Goal: Transaction & Acquisition: Purchase product/service

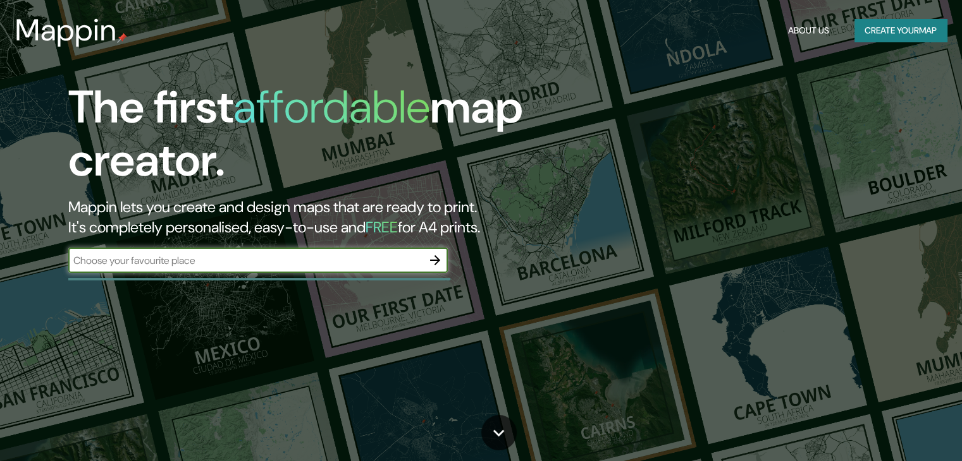
click at [271, 257] on input "text" at bounding box center [245, 260] width 354 height 15
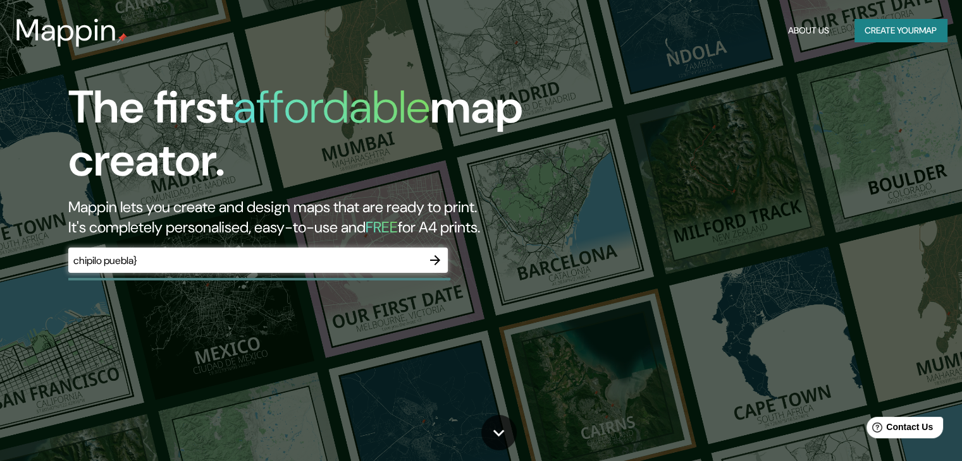
click at [372, 251] on div "chipilo puebla} ​" at bounding box center [257, 260] width 379 height 25
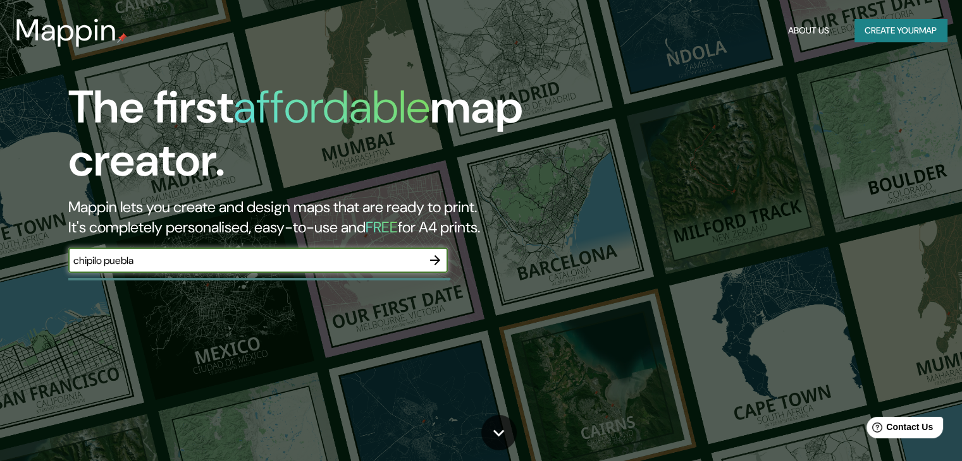
type input "chipilo puebla"
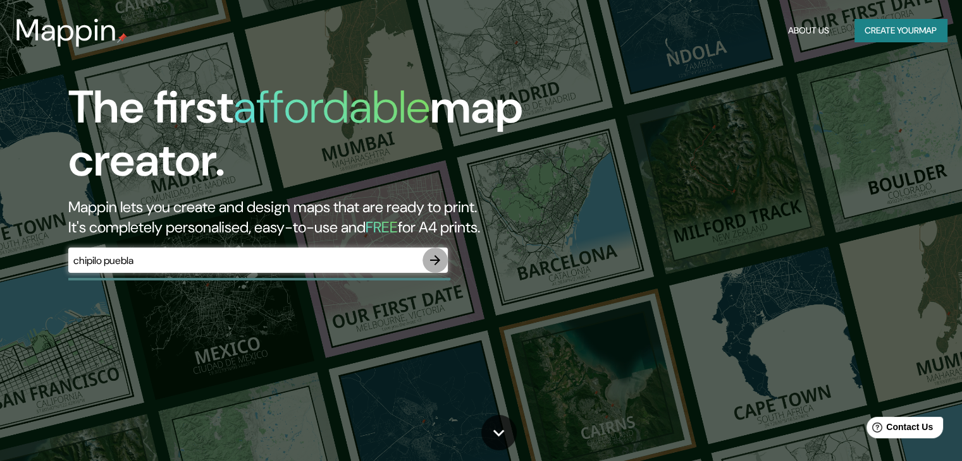
click at [438, 259] on icon "button" at bounding box center [435, 260] width 10 height 10
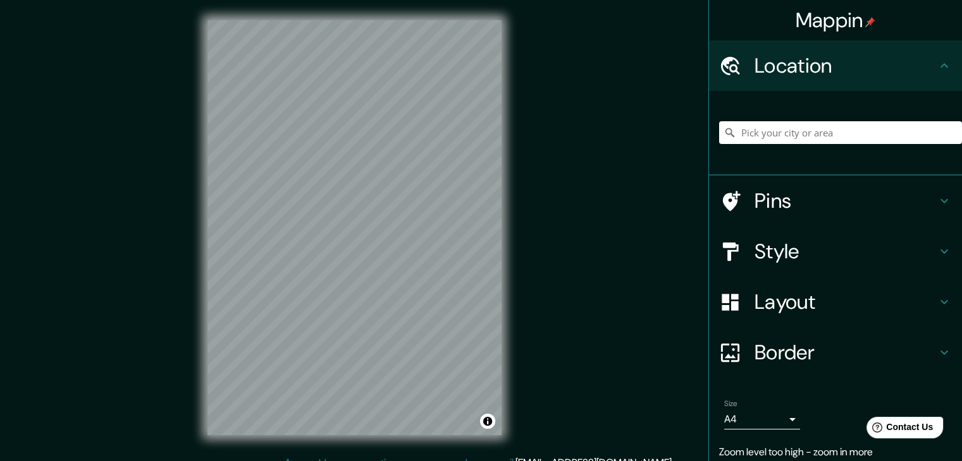
click at [594, 224] on div "Mappin Location Pins Style Layout Border Choose a border. Hint : you can make l…" at bounding box center [481, 238] width 962 height 476
click at [520, 123] on div "© Mapbox © OpenStreetMap Improve this map" at bounding box center [354, 228] width 334 height 456
click at [754, 139] on div at bounding box center [840, 132] width 243 height 63
click at [752, 135] on input "Pick your city or area" at bounding box center [840, 132] width 243 height 23
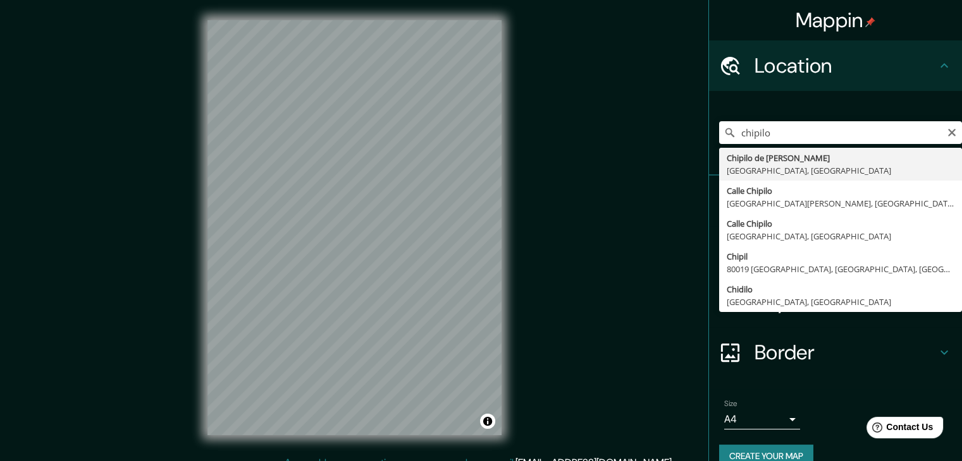
type input "Chipilo de [PERSON_NAME], [GEOGRAPHIC_DATA], [GEOGRAPHIC_DATA]"
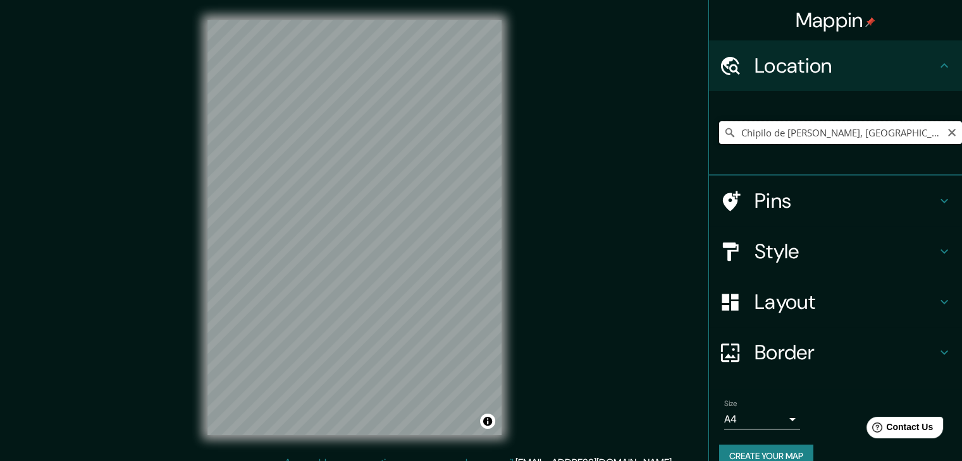
click at [764, 130] on input "Chipilo de [PERSON_NAME], [GEOGRAPHIC_DATA], [GEOGRAPHIC_DATA]" at bounding box center [840, 132] width 243 height 23
click at [948, 133] on icon "Clear" at bounding box center [952, 133] width 8 height 8
click at [851, 135] on input "Pick your city or area" at bounding box center [840, 132] width 243 height 23
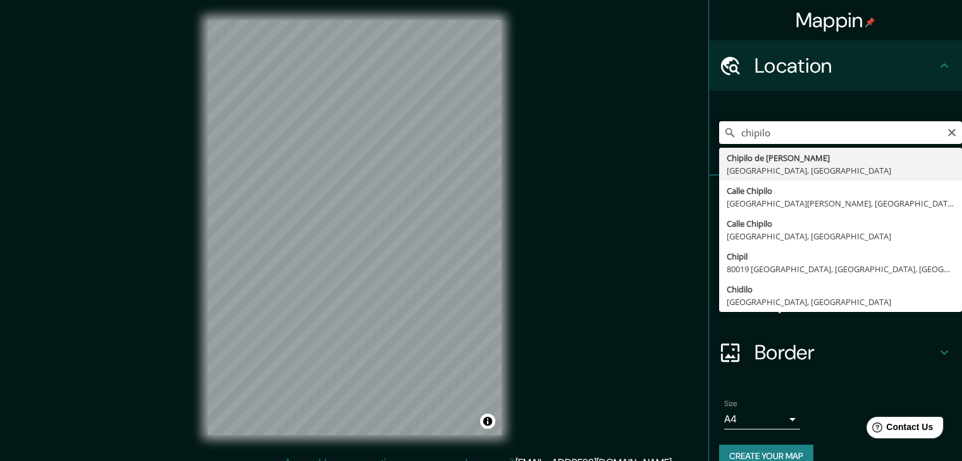
type input "Chipilo de [PERSON_NAME], [GEOGRAPHIC_DATA], [GEOGRAPHIC_DATA]"
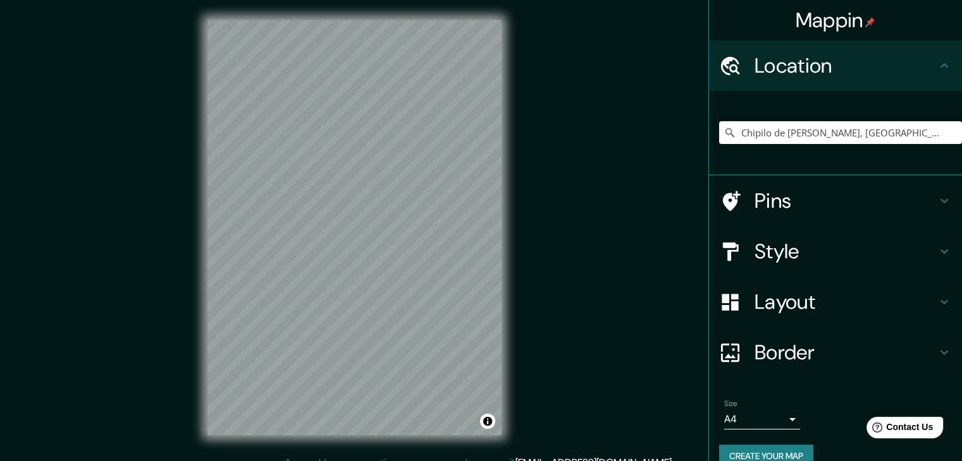
click at [754, 197] on h4 "Pins" at bounding box center [845, 200] width 182 height 25
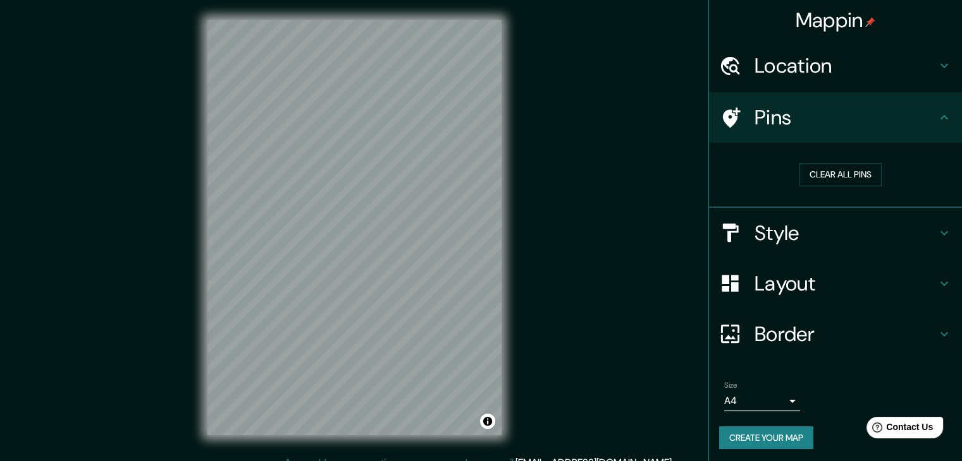
click at [728, 115] on icon at bounding box center [730, 118] width 22 height 22
click at [840, 179] on button "Clear all pins" at bounding box center [840, 174] width 82 height 23
click at [783, 233] on h4 "Style" at bounding box center [845, 233] width 182 height 25
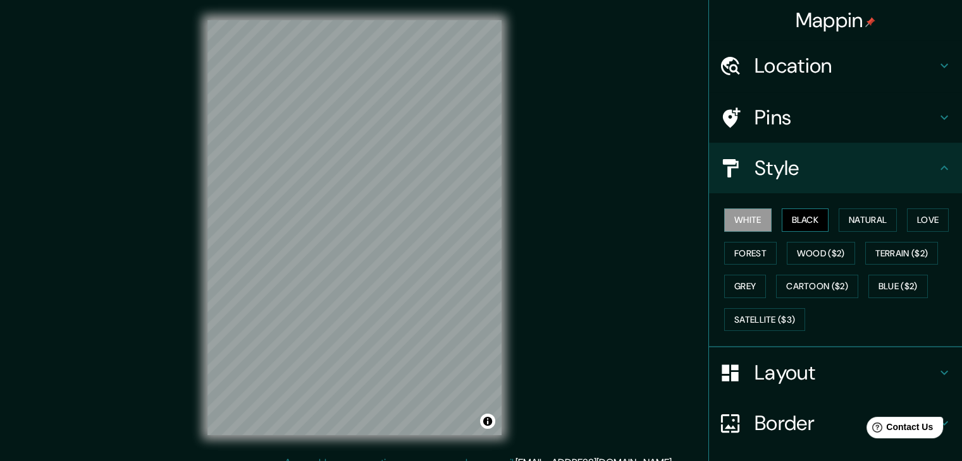
click at [797, 217] on button "Black" at bounding box center [804, 220] width 47 height 23
click at [854, 214] on button "Natural" at bounding box center [867, 220] width 58 height 23
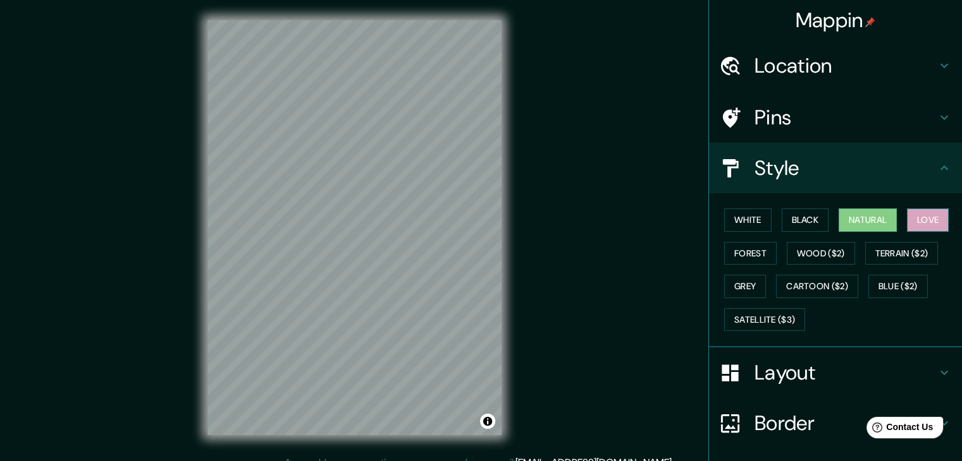
click at [908, 223] on button "Love" at bounding box center [928, 220] width 42 height 23
click at [746, 255] on button "Forest" at bounding box center [750, 253] width 52 height 23
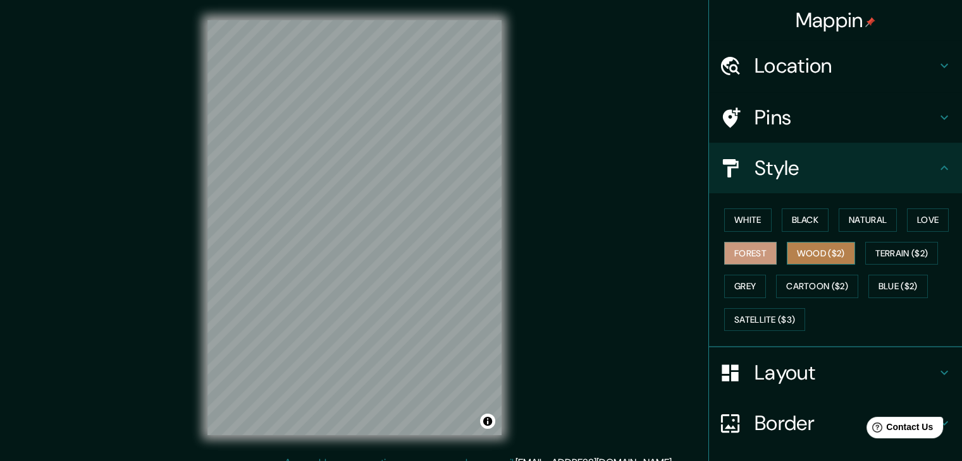
click at [806, 253] on button "Wood ($2)" at bounding box center [820, 253] width 68 height 23
click at [736, 288] on button "Grey" at bounding box center [745, 286] width 42 height 23
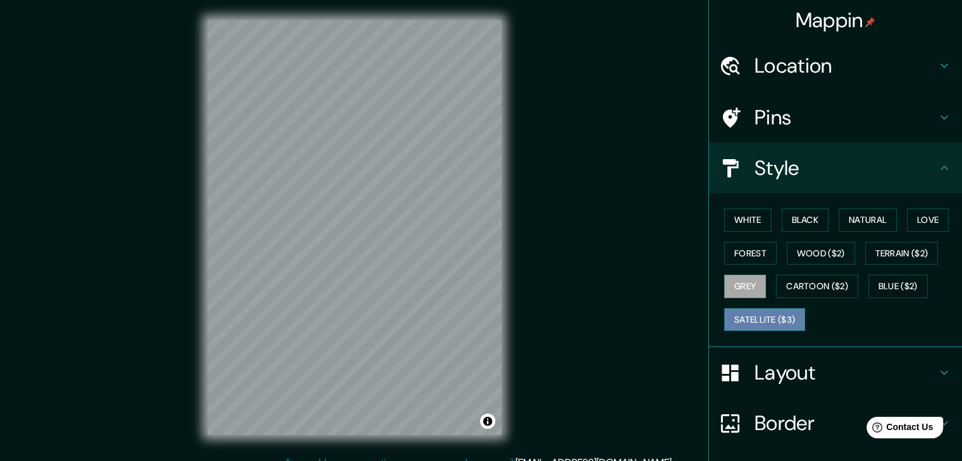
click at [762, 320] on button "Satellite ($3)" at bounding box center [764, 319] width 81 height 23
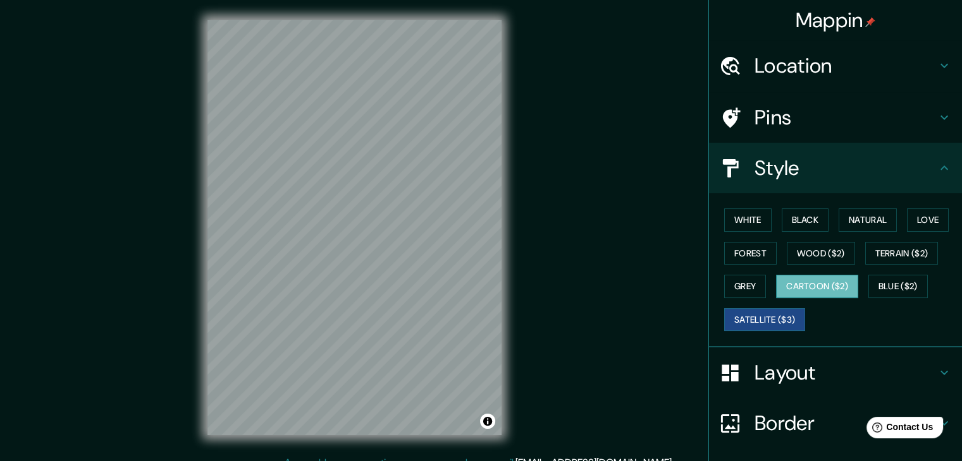
click at [807, 284] on button "Cartoon ($2)" at bounding box center [817, 286] width 82 height 23
click at [819, 257] on button "Wood ($2)" at bounding box center [820, 253] width 68 height 23
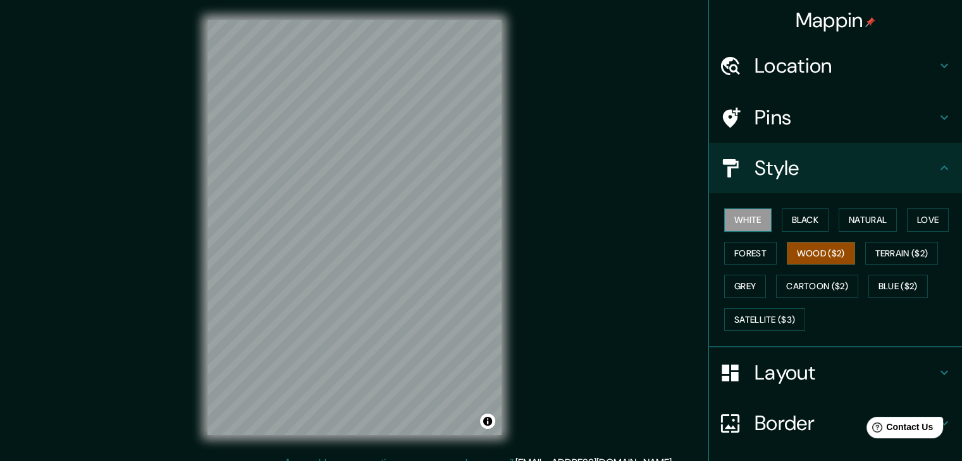
click at [734, 224] on button "White" at bounding box center [747, 220] width 47 height 23
click at [784, 223] on button "Black" at bounding box center [804, 220] width 47 height 23
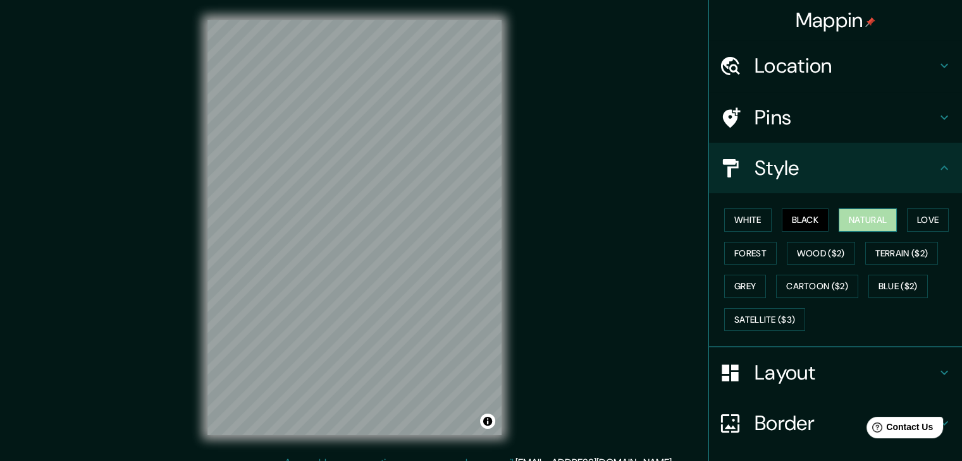
click at [860, 223] on button "Natural" at bounding box center [867, 220] width 58 height 23
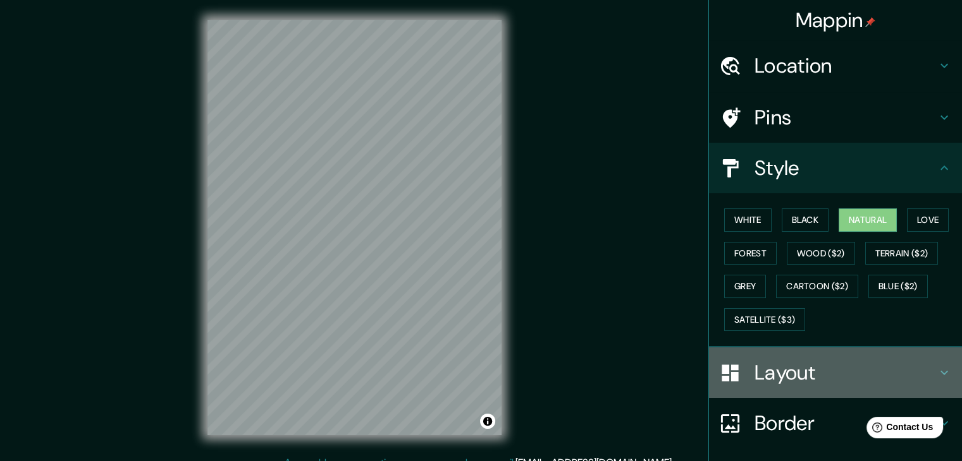
click at [822, 381] on h4 "Layout" at bounding box center [845, 372] width 182 height 25
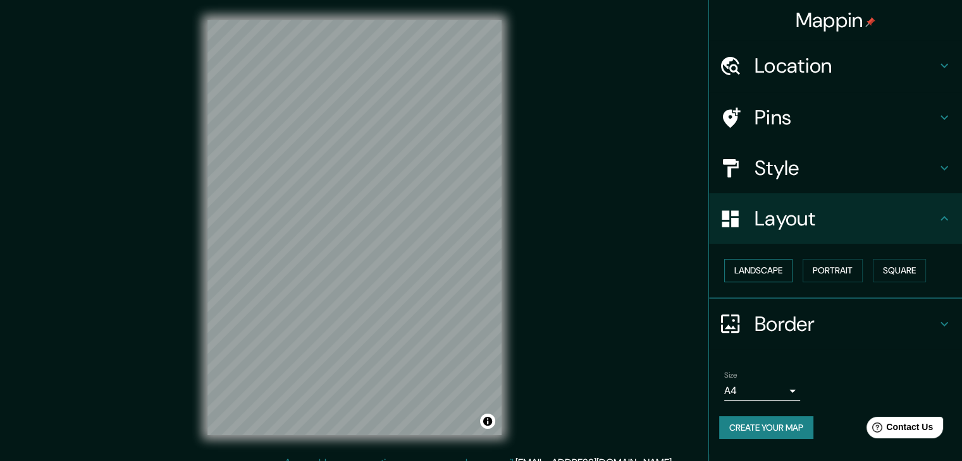
click at [767, 266] on button "Landscape" at bounding box center [758, 270] width 68 height 23
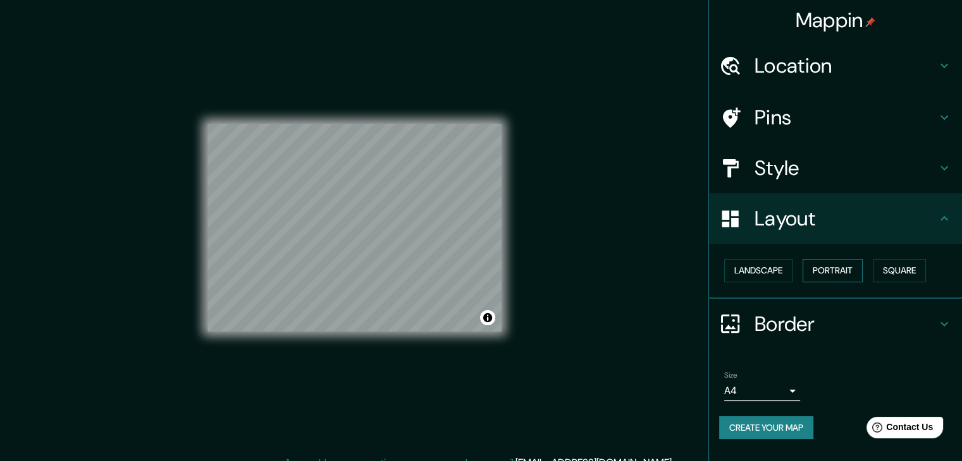
click at [821, 271] on button "Portrait" at bounding box center [832, 270] width 60 height 23
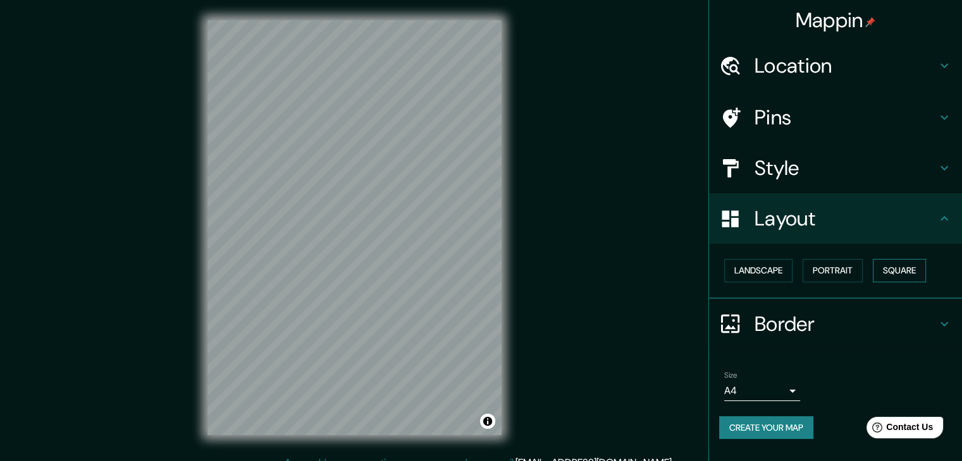
click at [899, 273] on button "Square" at bounding box center [898, 270] width 53 height 23
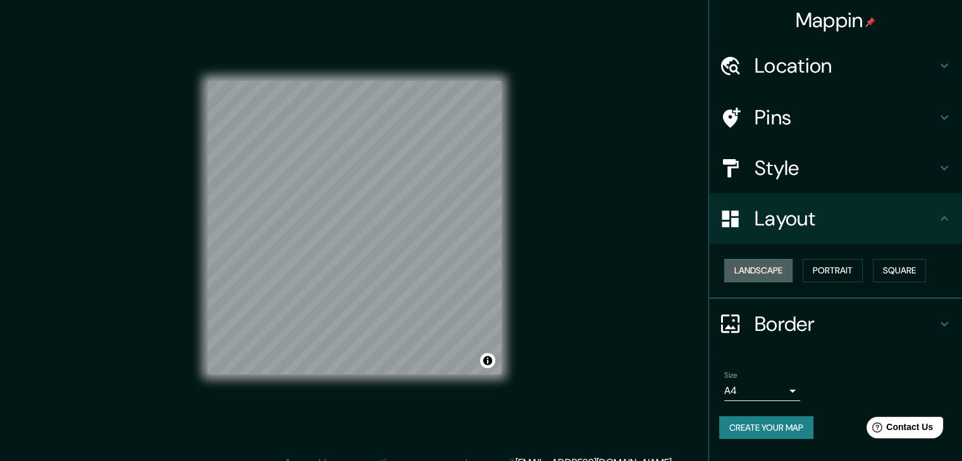
click at [774, 278] on button "Landscape" at bounding box center [758, 270] width 68 height 23
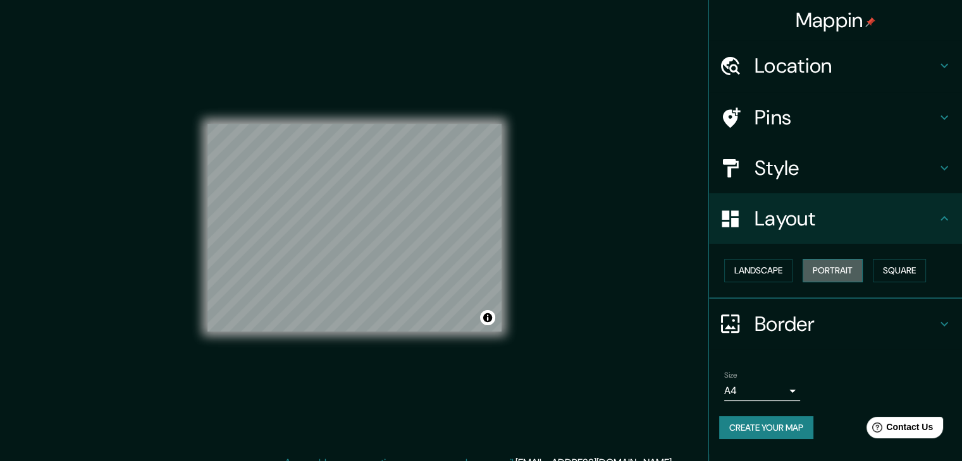
click at [834, 274] on button "Portrait" at bounding box center [832, 270] width 60 height 23
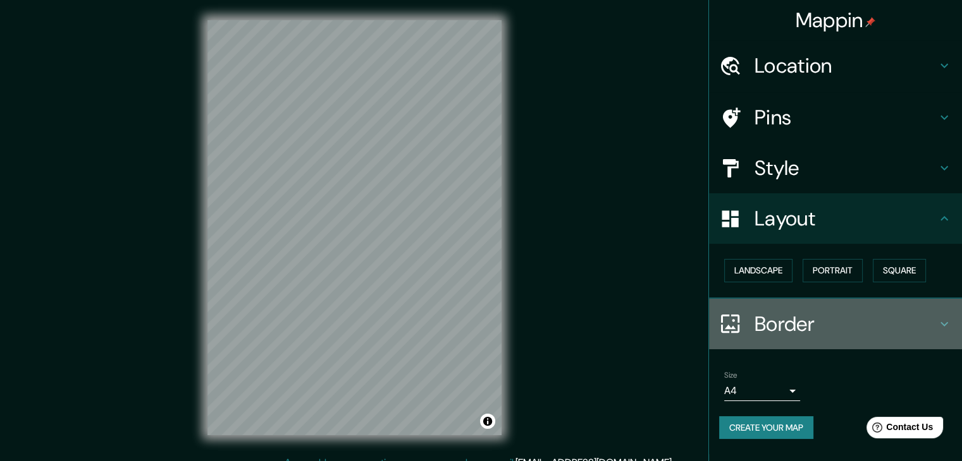
click at [797, 327] on h4 "Border" at bounding box center [845, 324] width 182 height 25
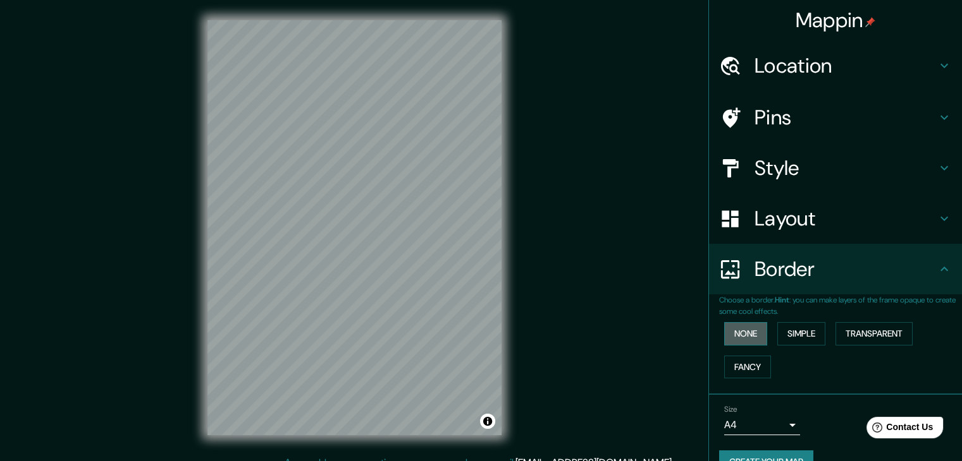
click at [736, 329] on button "None" at bounding box center [745, 333] width 43 height 23
click at [790, 334] on button "Simple" at bounding box center [801, 333] width 48 height 23
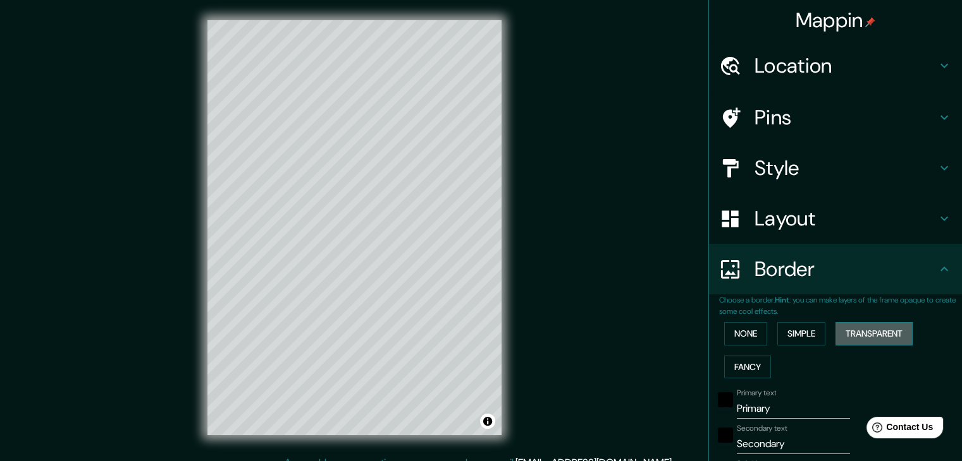
click at [870, 329] on button "Transparent" at bounding box center [873, 333] width 77 height 23
click at [743, 367] on button "Fancy" at bounding box center [747, 367] width 47 height 23
click at [748, 327] on button "None" at bounding box center [745, 333] width 43 height 23
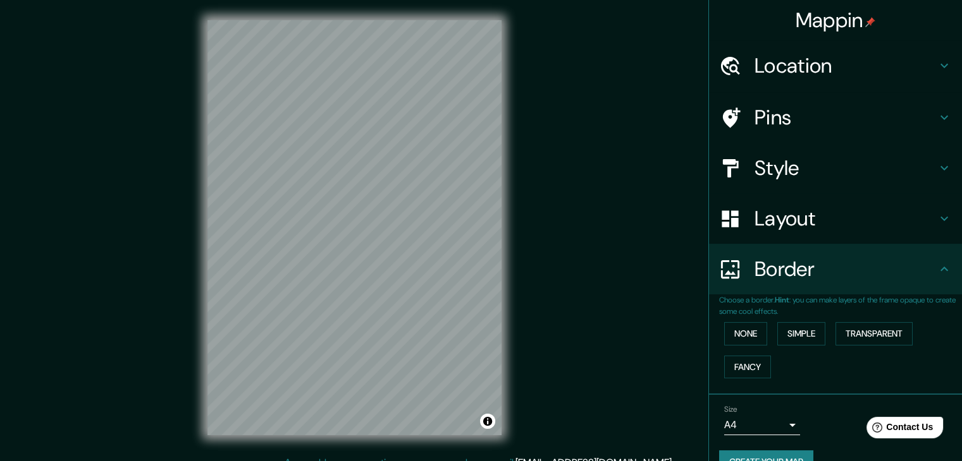
scroll to position [27, 0]
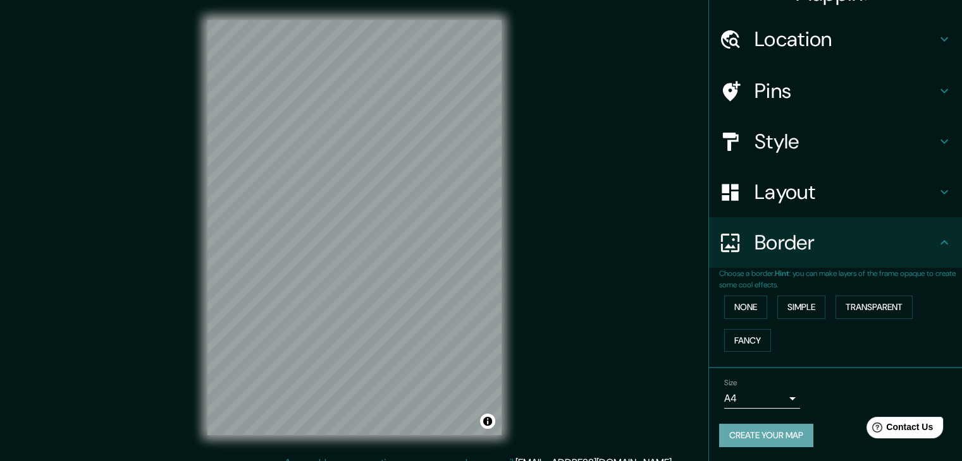
click at [769, 433] on button "Create your map" at bounding box center [766, 435] width 94 height 23
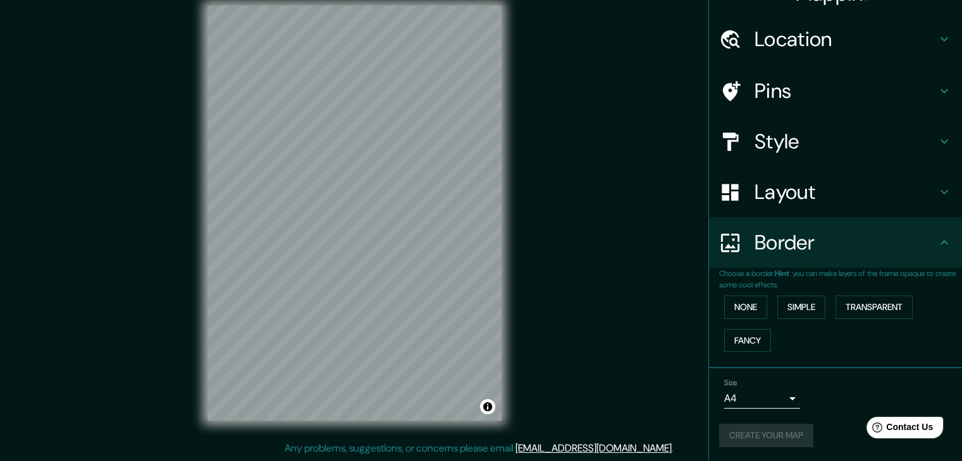
click at [786, 425] on div "Create your map" at bounding box center [835, 435] width 233 height 23
click at [793, 431] on button "Create your map" at bounding box center [766, 435] width 94 height 23
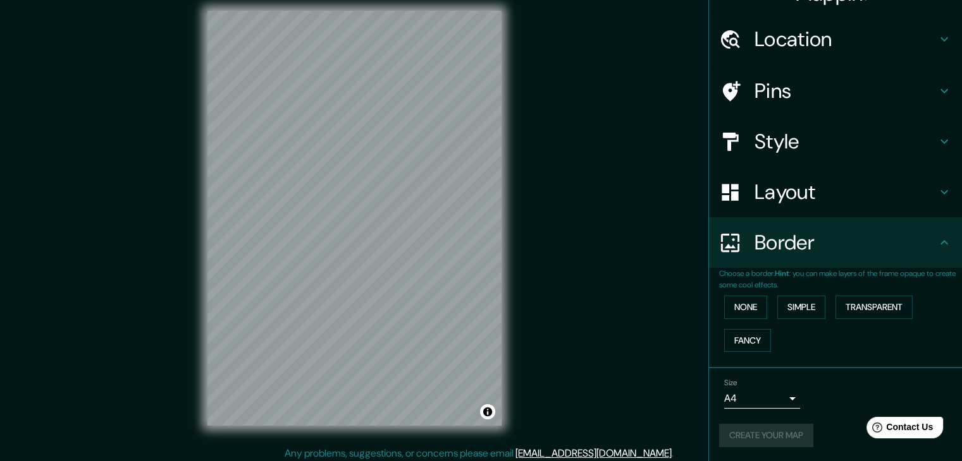
scroll to position [15, 0]
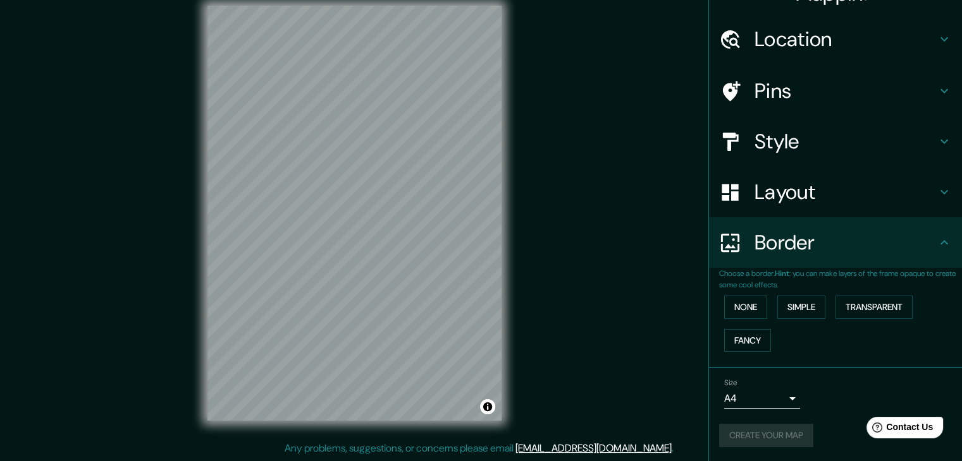
drag, startPoint x: 712, startPoint y: 405, endPoint x: 719, endPoint y: 405, distance: 7.0
click at [719, 405] on div "Size A4 single" at bounding box center [835, 394] width 233 height 40
click at [719, 405] on body "Mappin Location [GEOGRAPHIC_DATA] de [PERSON_NAME], [GEOGRAPHIC_DATA], [GEOGRAP…" at bounding box center [481, 215] width 962 height 461
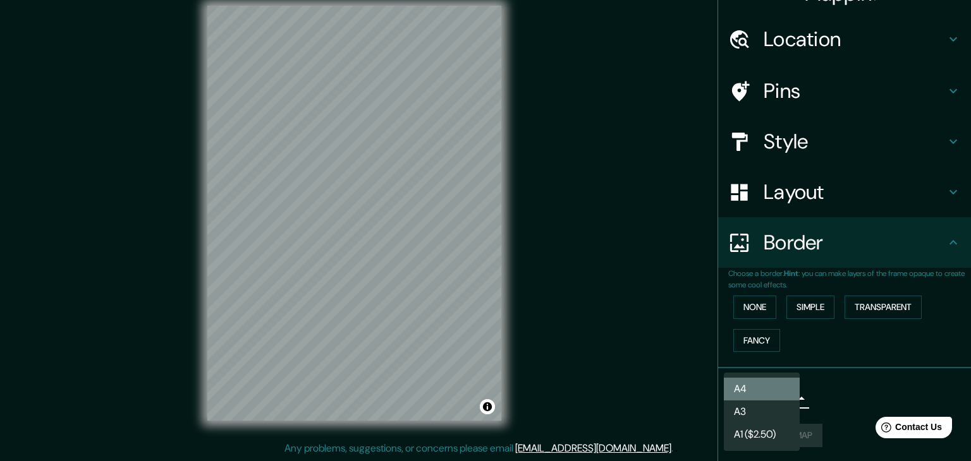
click at [748, 390] on li "A4" at bounding box center [762, 389] width 76 height 23
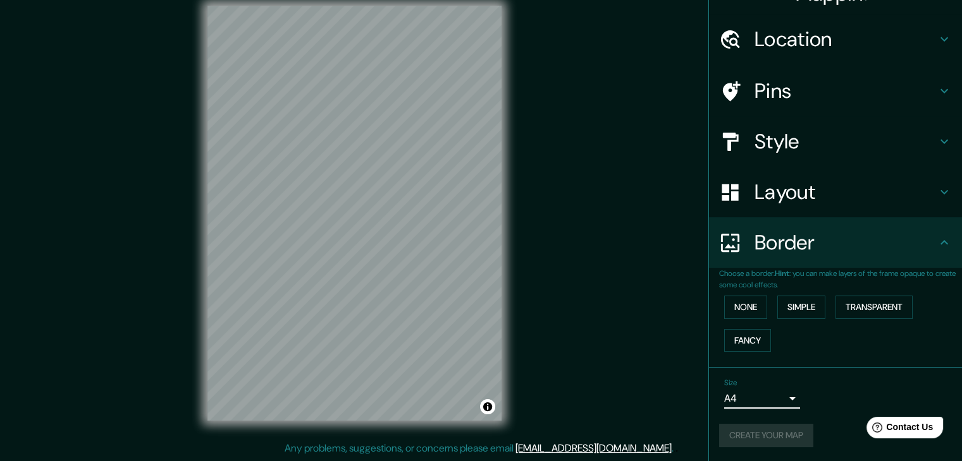
click at [752, 436] on div "Create your map" at bounding box center [835, 435] width 233 height 23
click at [791, 433] on button "Create your map" at bounding box center [766, 435] width 94 height 23
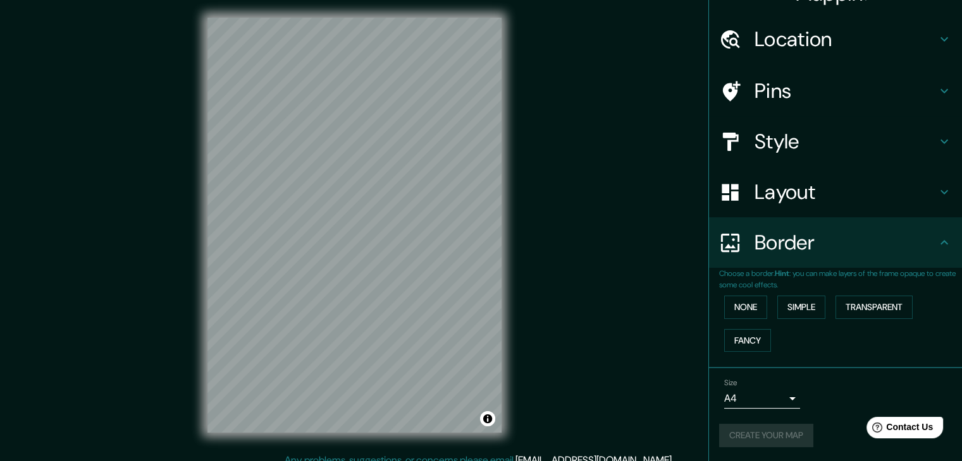
scroll to position [0, 0]
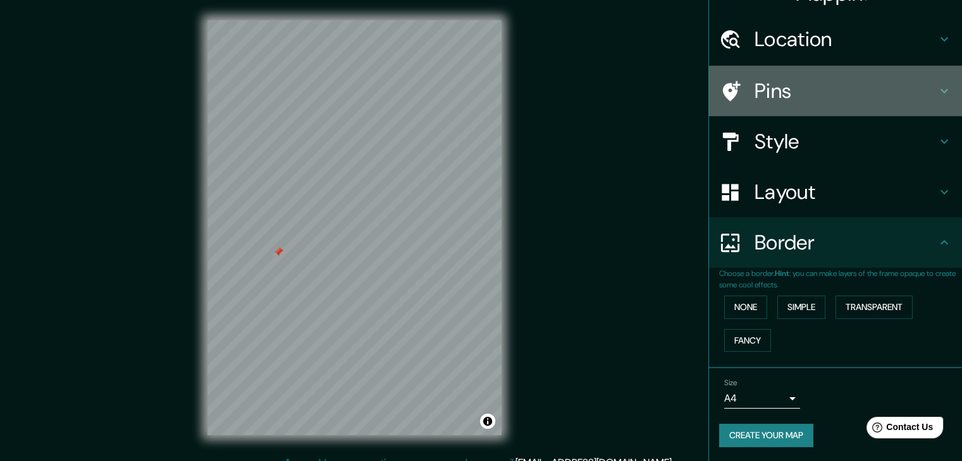
click at [767, 81] on h4 "Pins" at bounding box center [845, 90] width 182 height 25
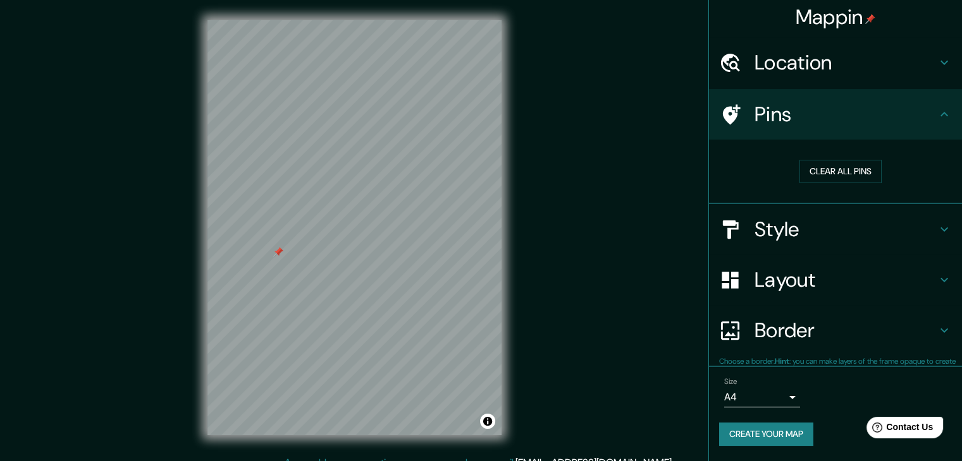
scroll to position [3, 0]
click at [829, 178] on button "Clear all pins" at bounding box center [840, 172] width 82 height 23
click at [523, 249] on div "Mappin Location [GEOGRAPHIC_DATA] de [PERSON_NAME], [GEOGRAPHIC_DATA], [GEOGRAP…" at bounding box center [481, 238] width 962 height 476
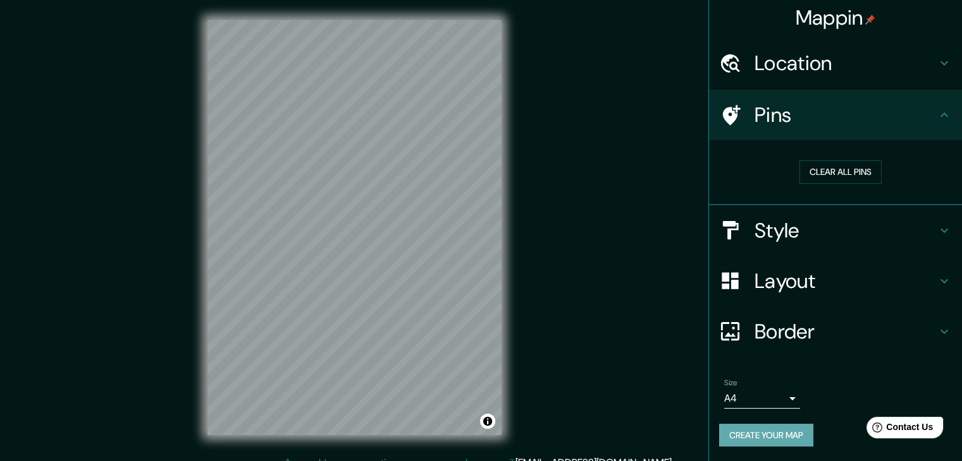
click at [774, 433] on button "Create your map" at bounding box center [766, 435] width 94 height 23
